Goal: Information Seeking & Learning: Learn about a topic

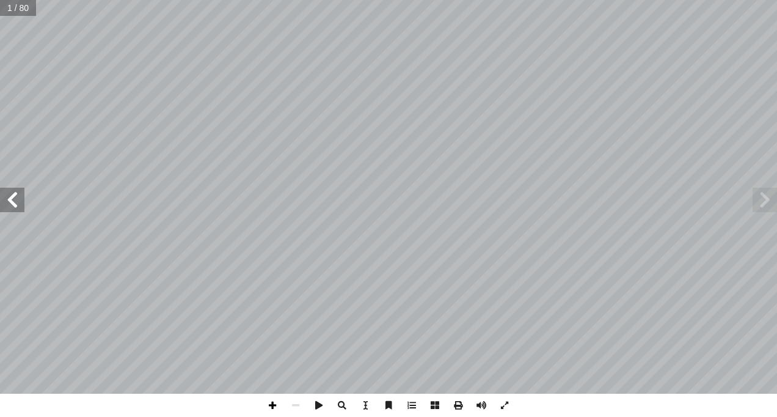
click at [275, 404] on span at bounding box center [272, 404] width 23 height 23
click at [17, 204] on span at bounding box center [12, 199] width 24 height 24
click at [315, 404] on span at bounding box center [318, 404] width 23 height 23
click at [275, 406] on span at bounding box center [272, 404] width 23 height 23
click at [322, 404] on span at bounding box center [318, 404] width 23 height 23
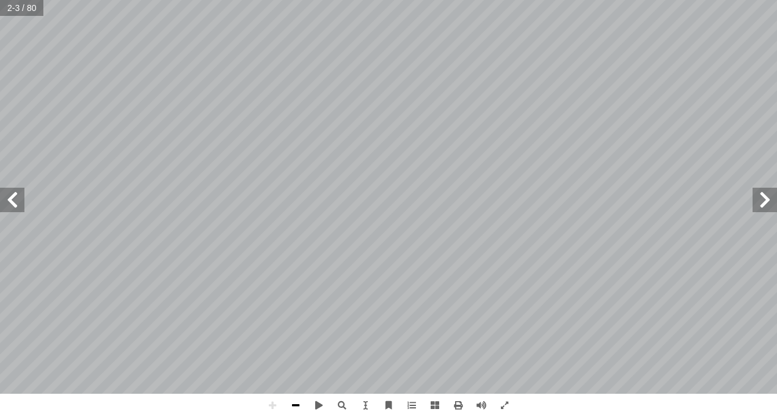
click at [297, 408] on span at bounding box center [295, 404] width 23 height 23
click at [345, 402] on span at bounding box center [341, 404] width 23 height 23
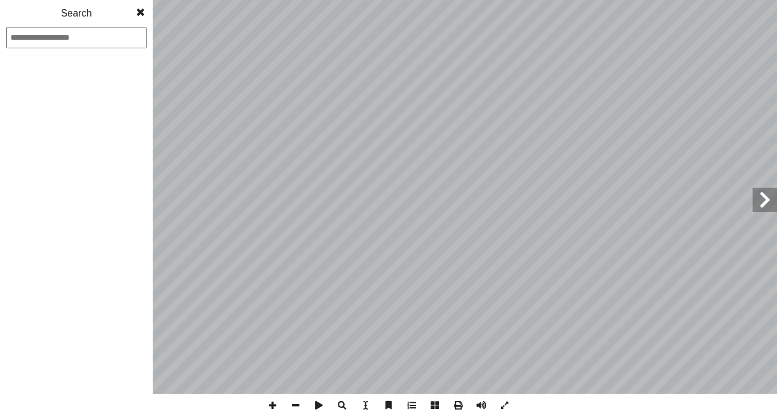
click at [344, 403] on span at bounding box center [341, 404] width 23 height 23
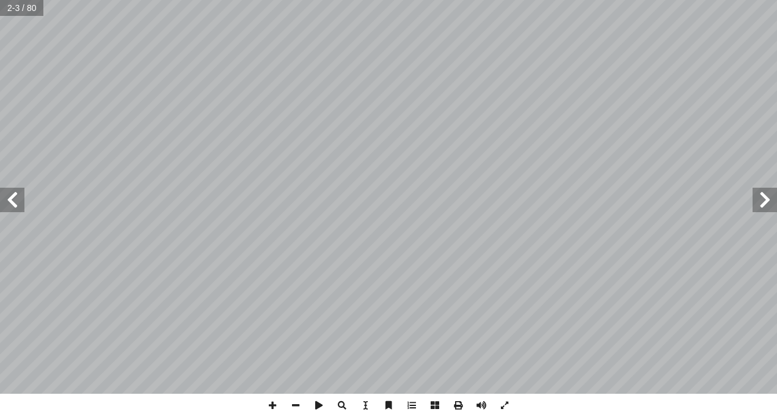
click at [344, 403] on span at bounding box center [341, 404] width 23 height 23
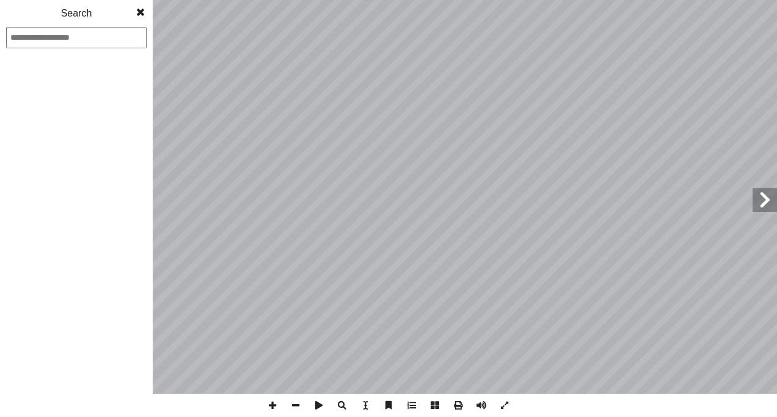
click at [343, 403] on span at bounding box center [341, 404] width 23 height 23
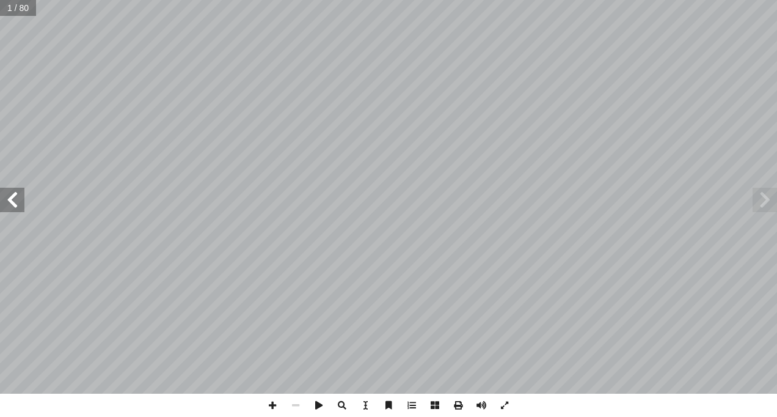
click at [9, 200] on span at bounding box center [12, 199] width 24 height 24
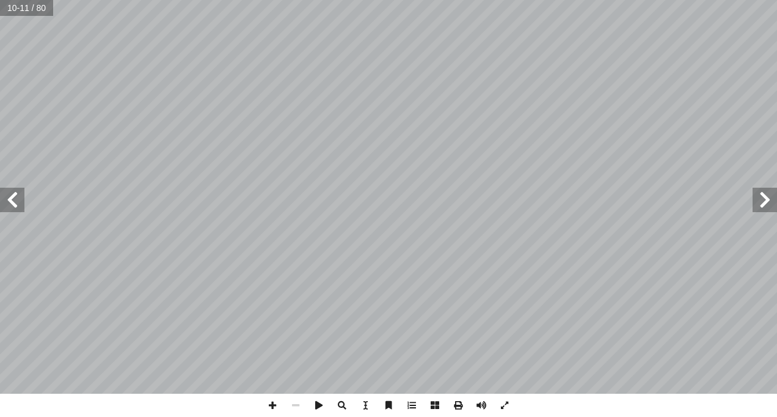
click at [9, 200] on span at bounding box center [12, 199] width 24 height 24
click at [10, 202] on span at bounding box center [12, 199] width 24 height 24
click at [14, 196] on span at bounding box center [12, 199] width 24 height 24
drag, startPoint x: 605, startPoint y: 393, endPoint x: 8, endPoint y: 197, distance: 628.1
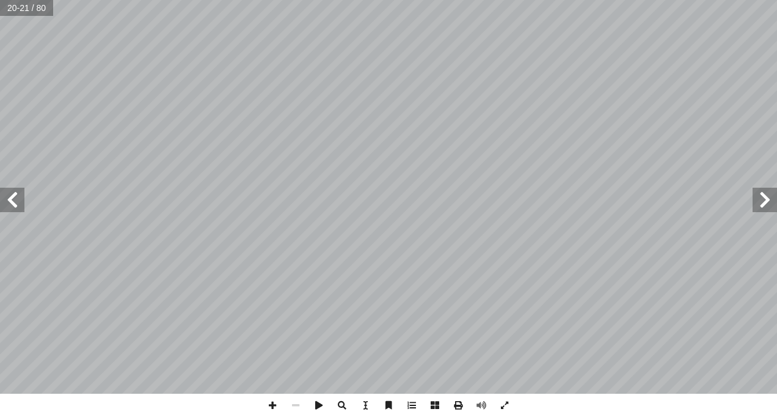
click at [8, 197] on span at bounding box center [12, 199] width 24 height 24
click at [11, 200] on span at bounding box center [12, 199] width 24 height 24
click at [296, 404] on span at bounding box center [295, 404] width 23 height 23
click at [272, 405] on span at bounding box center [272, 404] width 23 height 23
drag, startPoint x: 778, startPoint y: 242, endPoint x: 13, endPoint y: 198, distance: 765.9
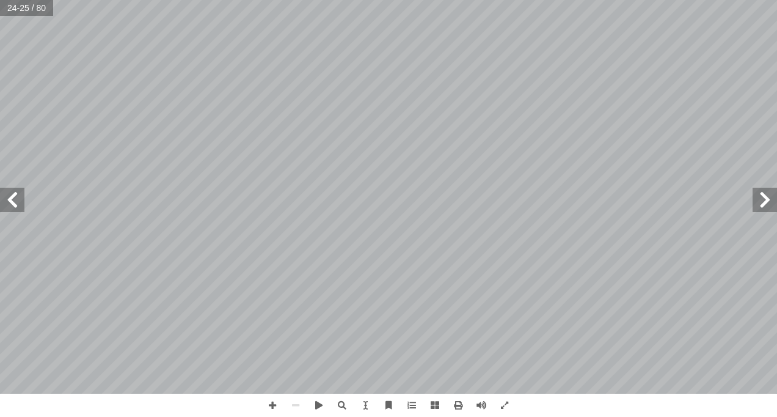
click at [13, 198] on span at bounding box center [12, 199] width 24 height 24
click at [765, 194] on span at bounding box center [764, 199] width 24 height 24
click at [771, 197] on span at bounding box center [764, 199] width 24 height 24
